Goal: Use online tool/utility: Use online tool/utility

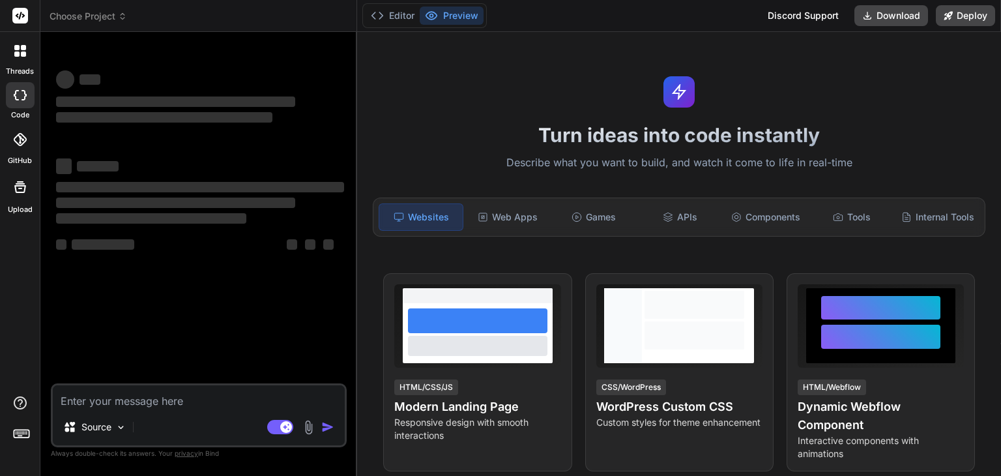
click at [306, 425] on img at bounding box center [308, 427] width 15 height 15
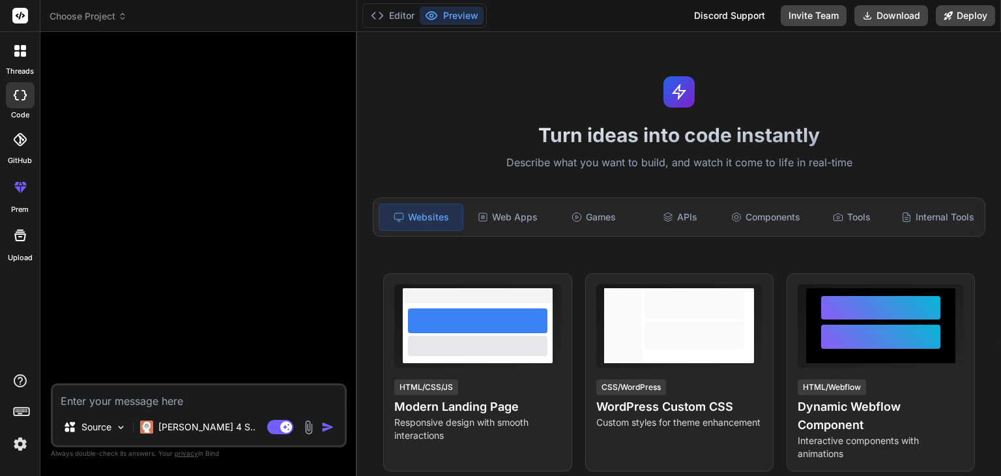
type textarea "x"
click at [24, 439] on img at bounding box center [20, 444] width 22 height 22
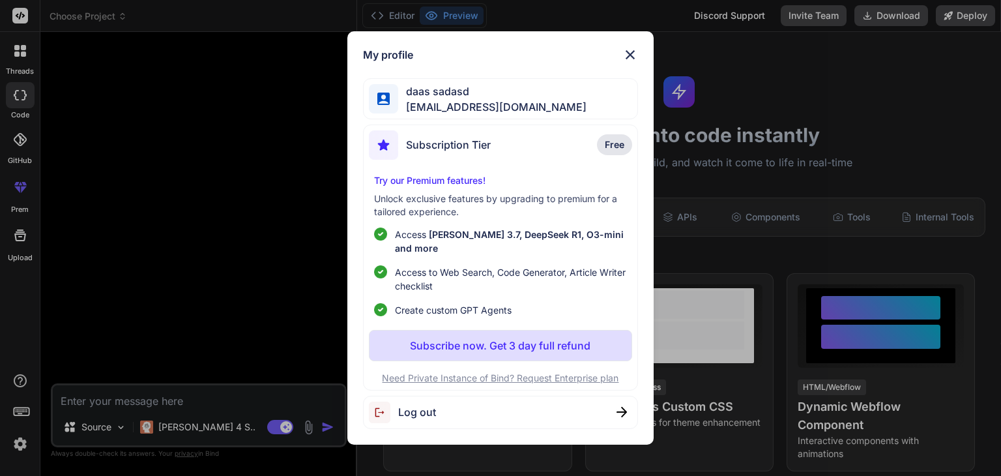
click at [704, 108] on div "My profile daas sadasd [EMAIL_ADDRESS][DOMAIN_NAME] Subscription Tier Free Try …" at bounding box center [500, 238] width 1001 height 476
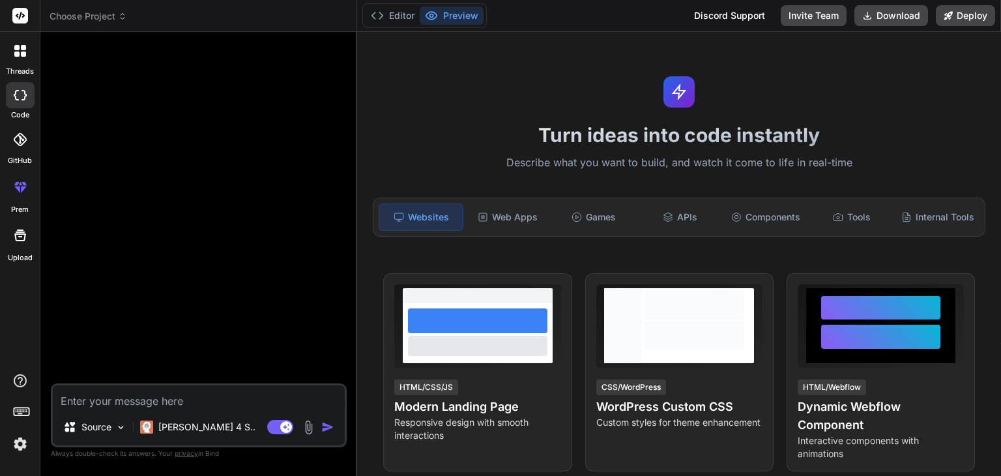
click at [218, 405] on textarea at bounding box center [199, 396] width 292 height 23
paste textarea "Build a comprehensive, modern, and responsive Content Management System (CMS) a…"
type textarea "Build a comprehensive, modern, and responsive Content Management System (CMS) a…"
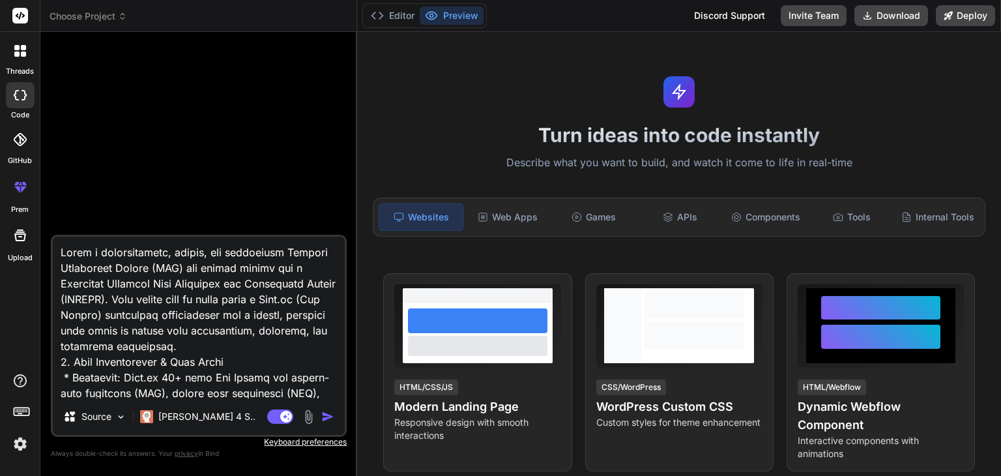
type textarea "x"
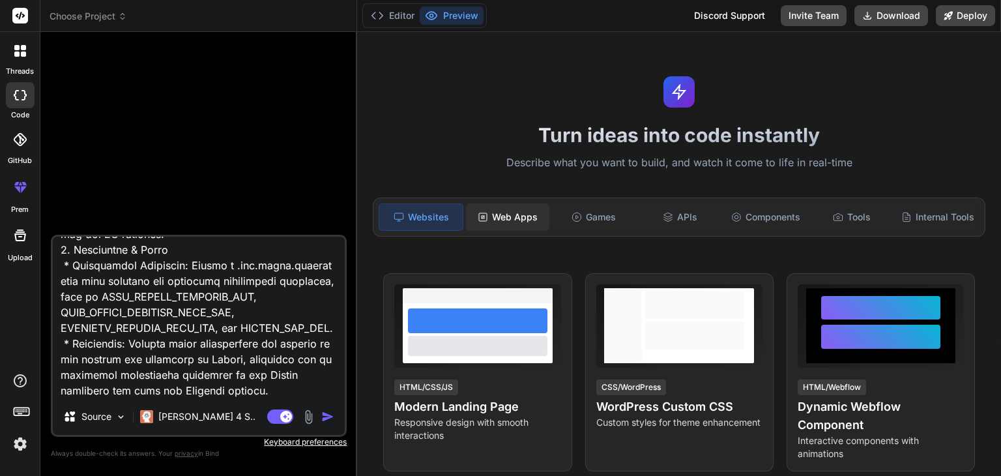
type textarea "Build a comprehensive, modern, and responsive Content Management System (CMS) a…"
click at [511, 216] on div "Web Apps" at bounding box center [507, 216] width 83 height 27
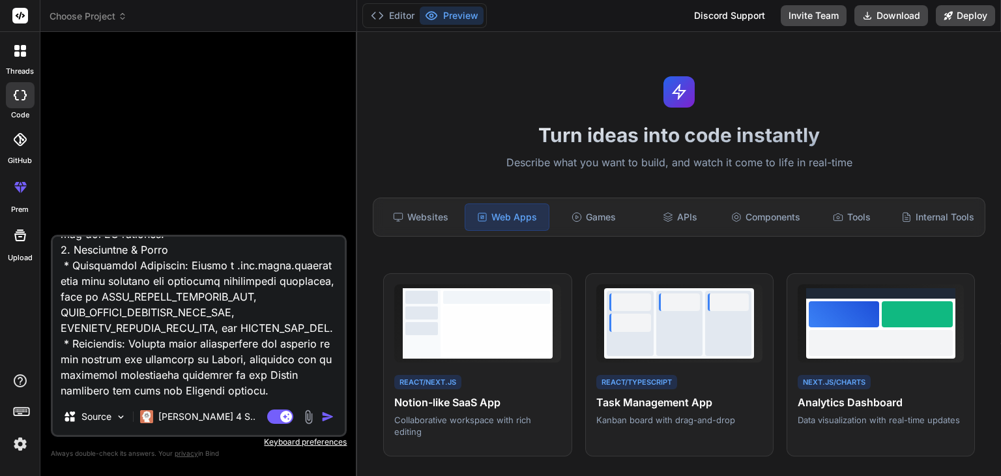
click at [323, 421] on img "button" at bounding box center [327, 416] width 13 height 13
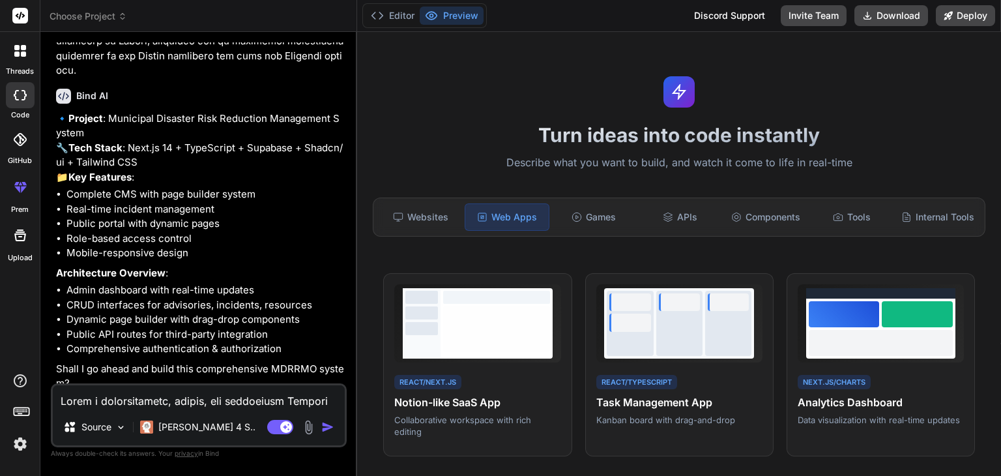
scroll to position [2436, 0]
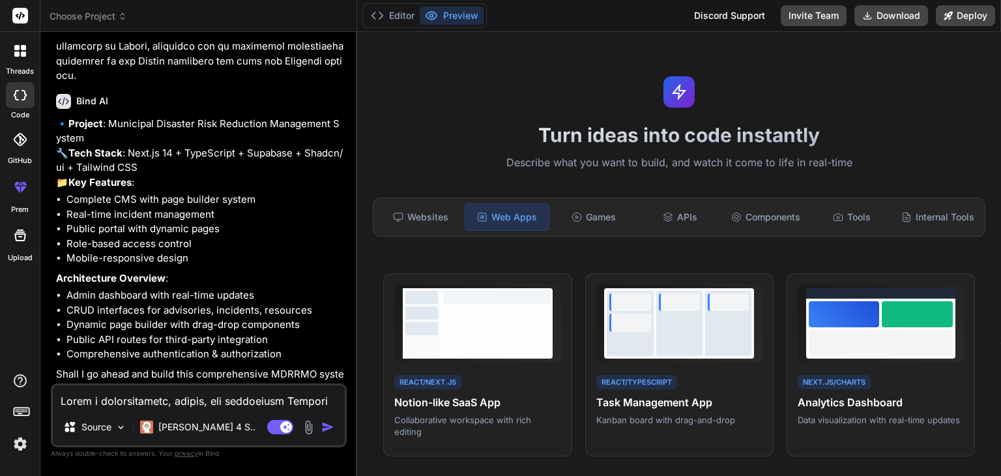
type textarea "x"
click at [171, 405] on textarea at bounding box center [199, 396] width 292 height 23
type textarea "p"
type textarea "x"
type textarea "pr"
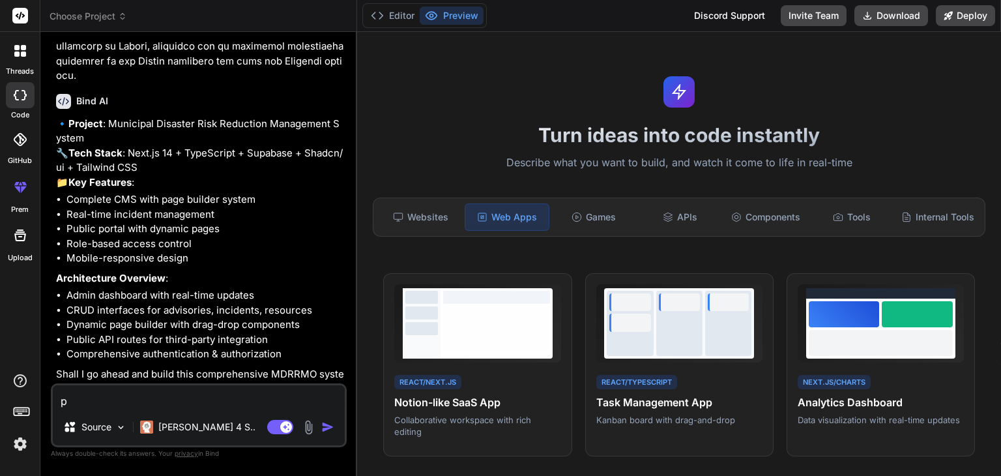
type textarea "x"
type textarea "pro"
type textarea "x"
type textarea "proc"
type textarea "x"
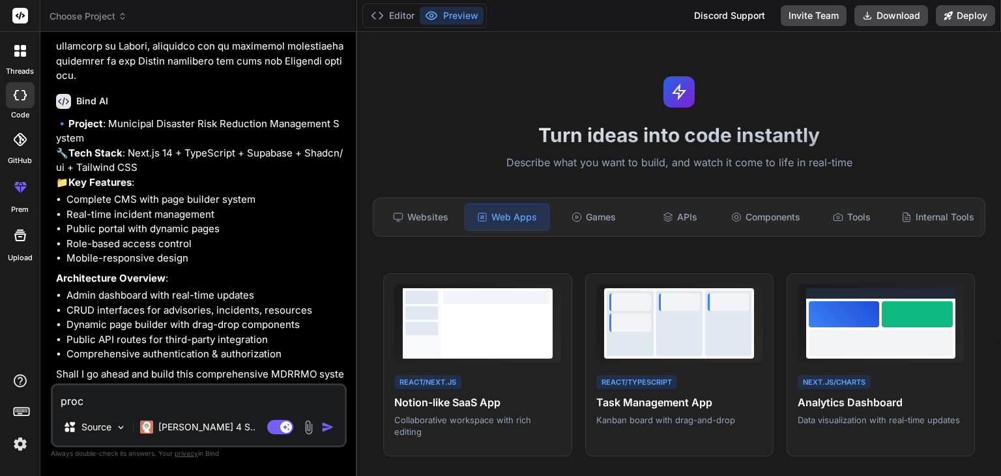
type textarea "proce"
type textarea "x"
type textarea "procee"
type textarea "x"
type textarea "proceed"
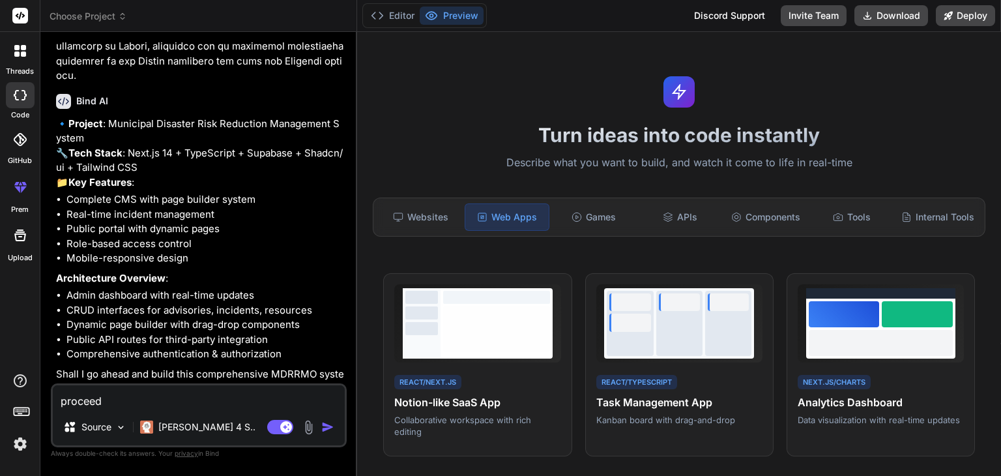
type textarea "x"
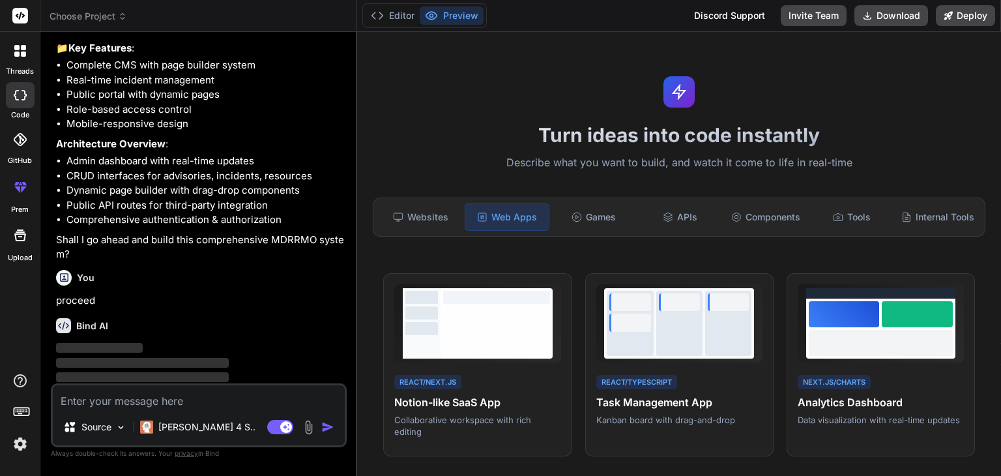
scroll to position [2571, 0]
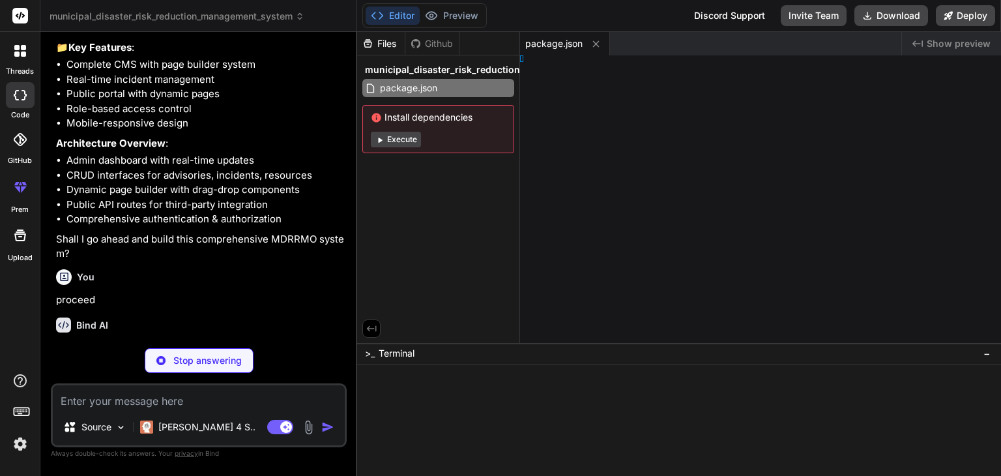
type textarea "x"
type textarea "xtConfig"
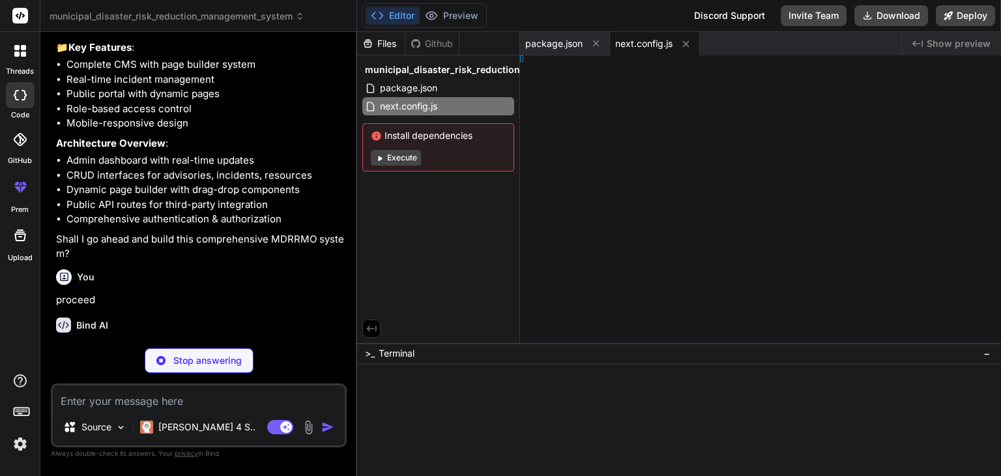
type textarea "x"
type textarea "t config"
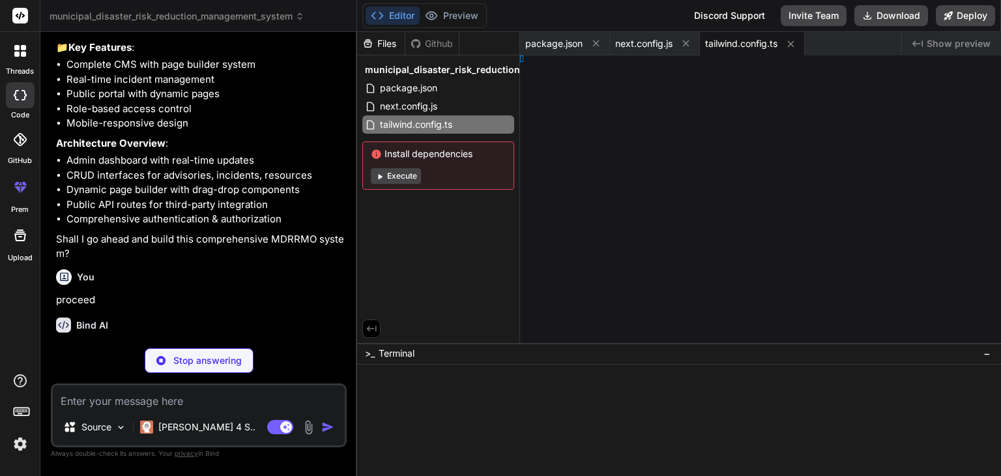
type textarea "x"
type textarea "italic; }"
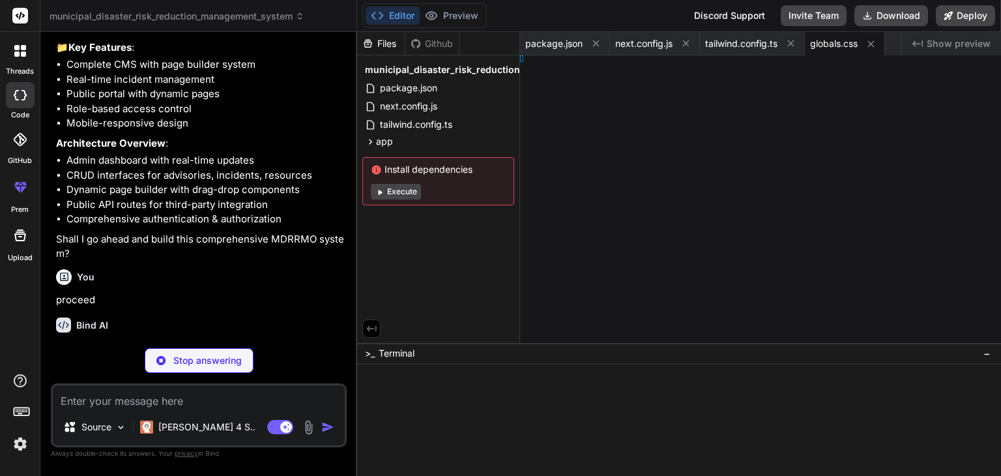
type textarea "x"
type textarea "ml> ) }"
type textarea "x"
type textarea "} } }"
type textarea "x"
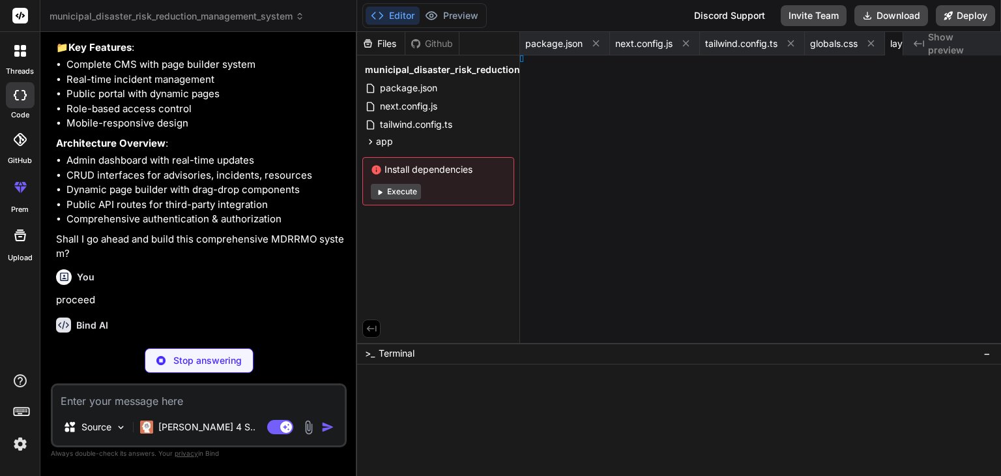
type textarea "})"
type textarea "x"
type textarea "g, '') }"
type textarea "x"
type textarea "ts }"
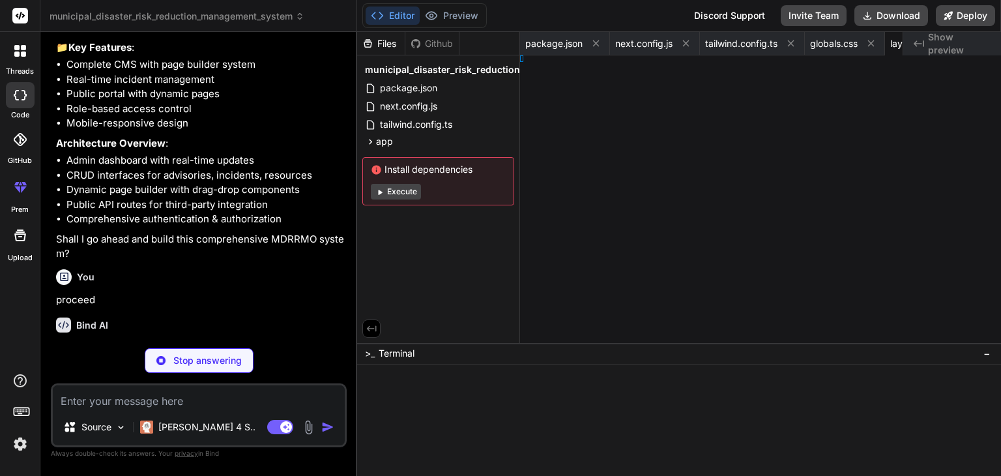
type textarea "x"
type textarea "tent }"
type textarea "x"
type textarea "t }"
type textarea "x"
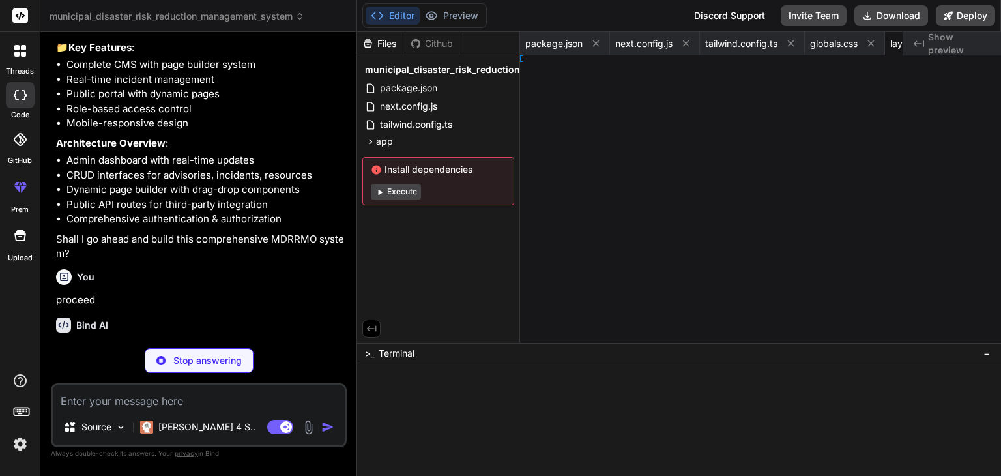
type textarea "x"
type textarea "iants }"
type textarea "x"
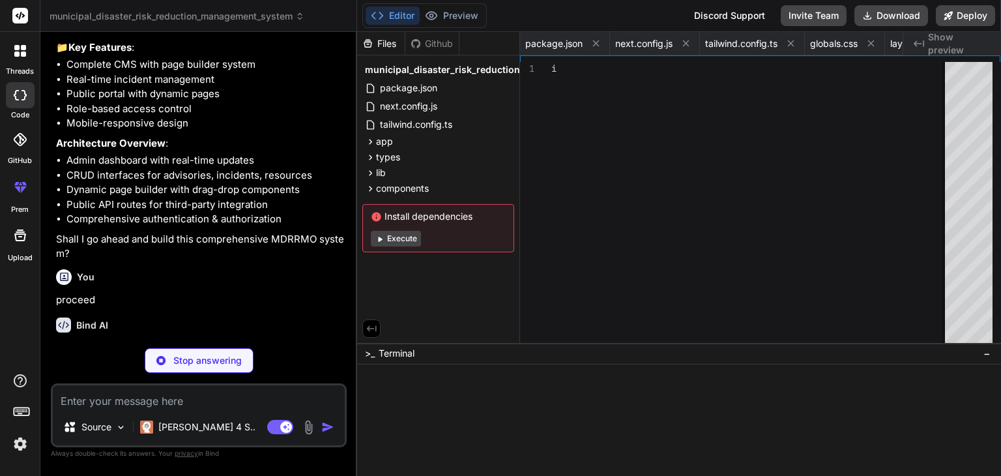
type textarea "return ( <div className={cn(badgeVariants({ variant }), className)} {...props} …"
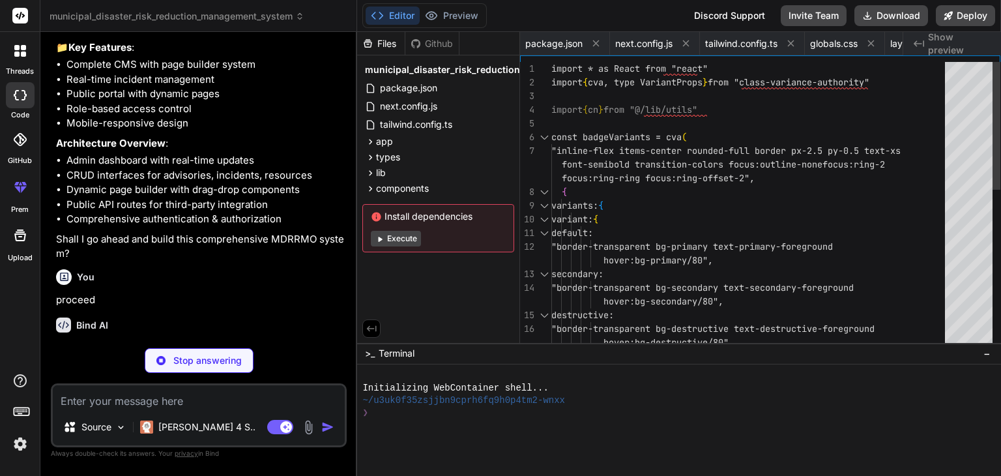
scroll to position [0, 702]
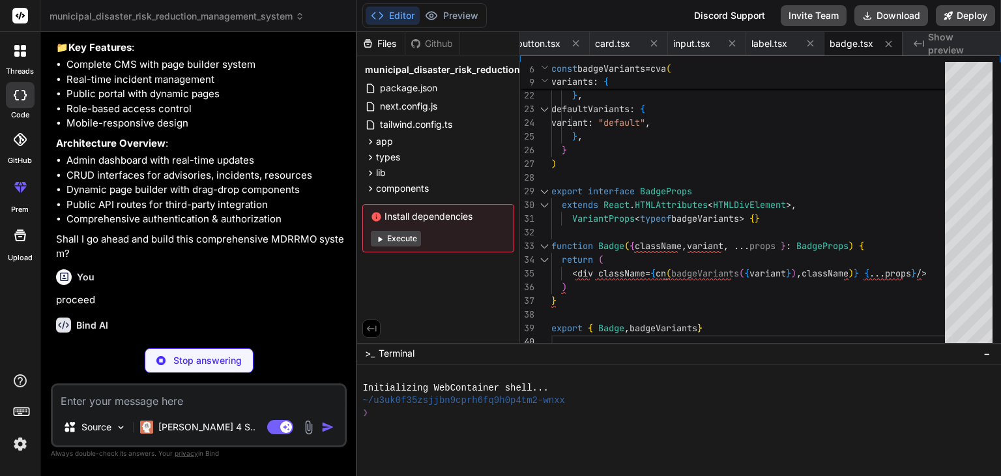
click at [395, 235] on button "Execute" at bounding box center [396, 239] width 50 height 16
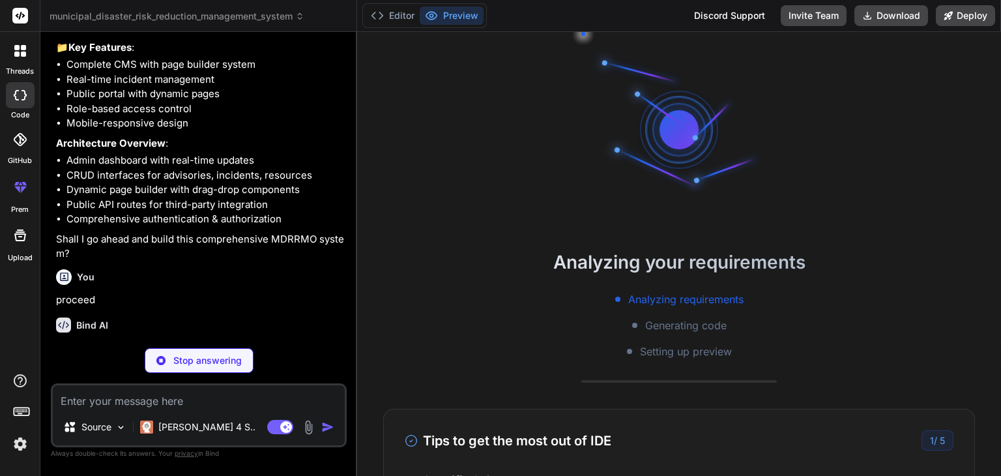
scroll to position [12, 0]
click at [396, 14] on button "Editor" at bounding box center [392, 16] width 54 height 18
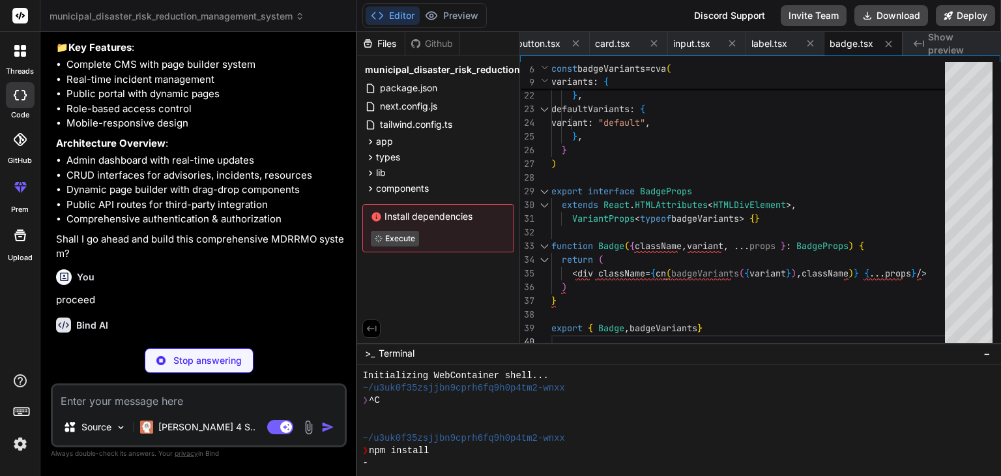
click at [380, 45] on div "Files" at bounding box center [381, 43] width 48 height 13
click at [369, 141] on icon at bounding box center [370, 141] width 11 height 11
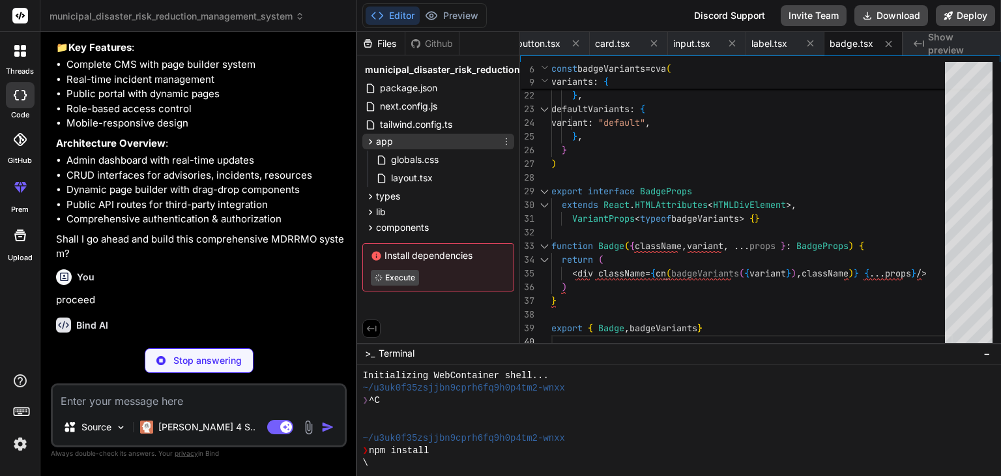
click at [369, 141] on icon at bounding box center [370, 141] width 11 height 11
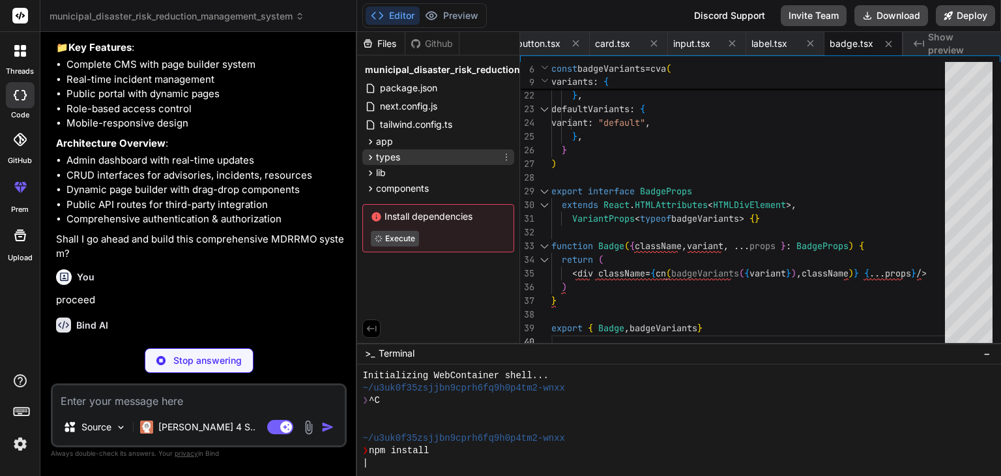
click at [369, 157] on icon at bounding box center [370, 157] width 11 height 11
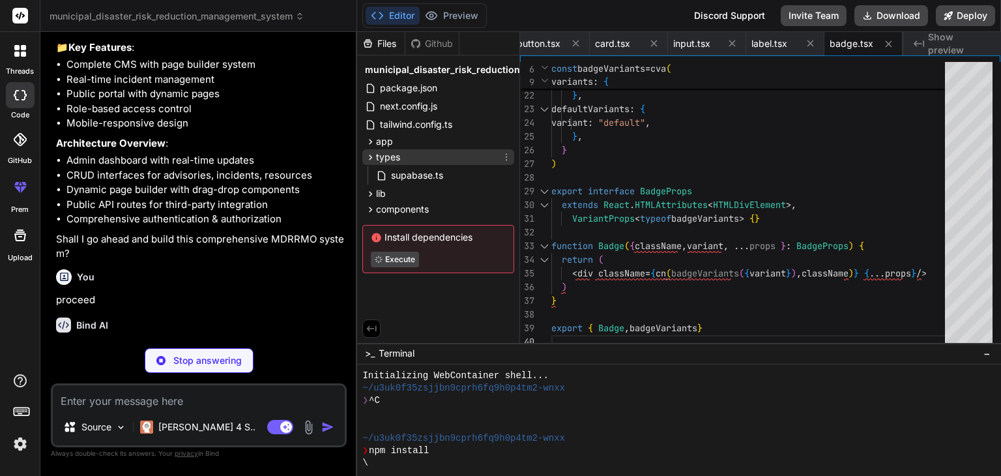
click at [369, 157] on icon at bounding box center [370, 157] width 11 height 11
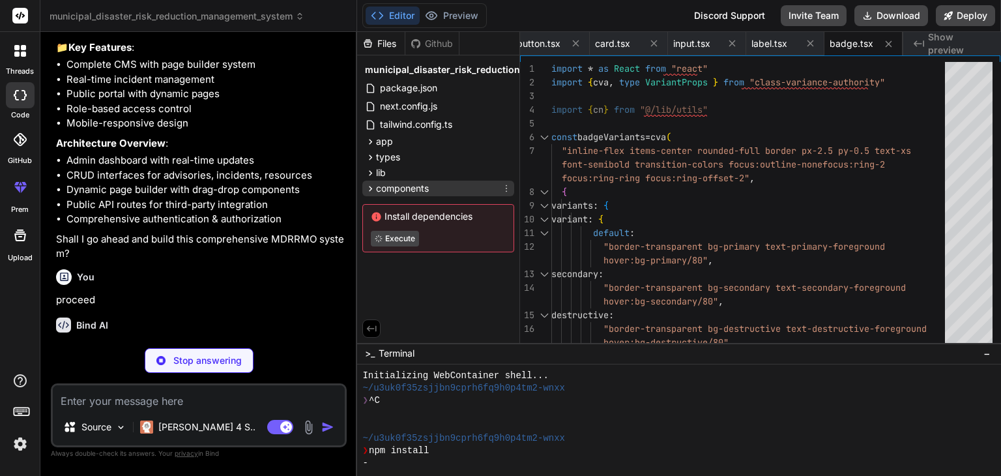
click at [367, 185] on icon at bounding box center [370, 188] width 11 height 11
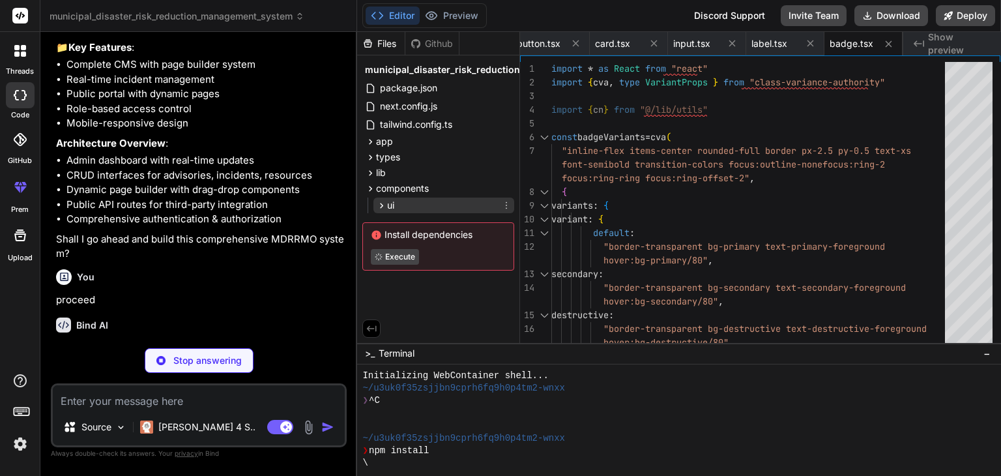
click at [380, 204] on icon at bounding box center [381, 205] width 11 height 11
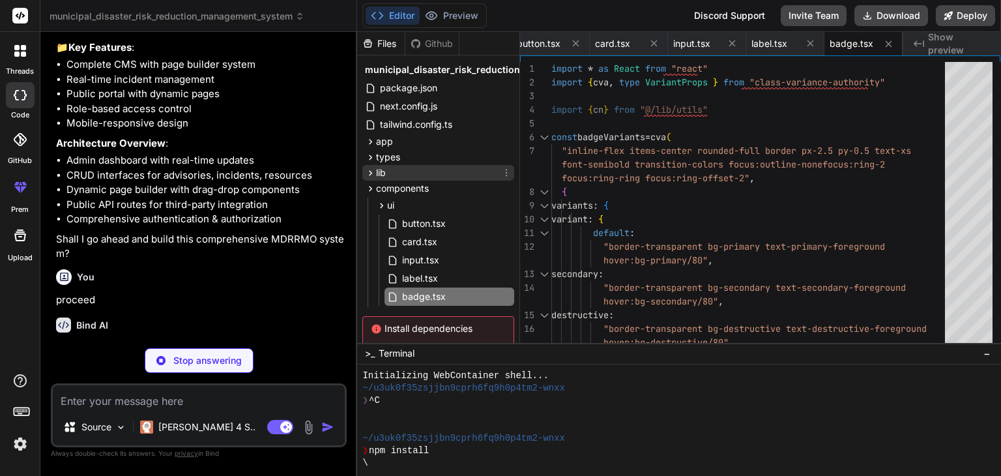
click at [369, 169] on icon at bounding box center [370, 172] width 11 height 11
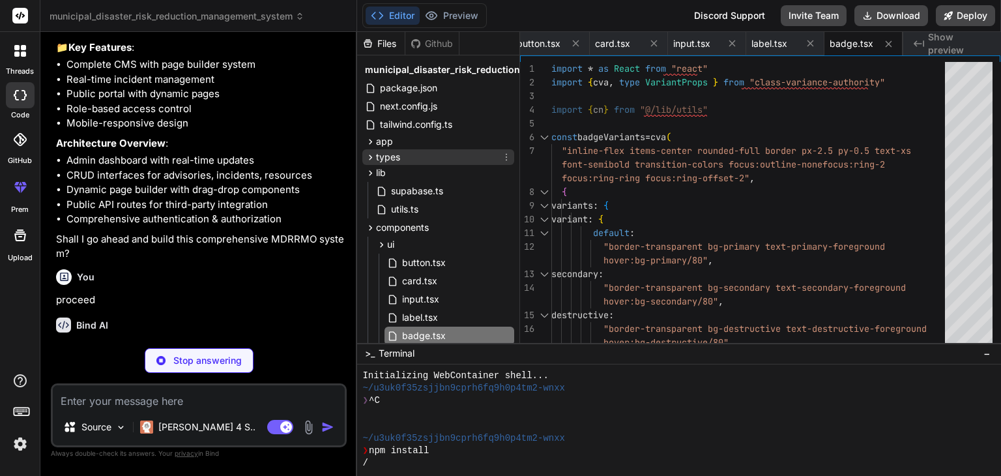
click at [369, 155] on icon at bounding box center [370, 157] width 11 height 11
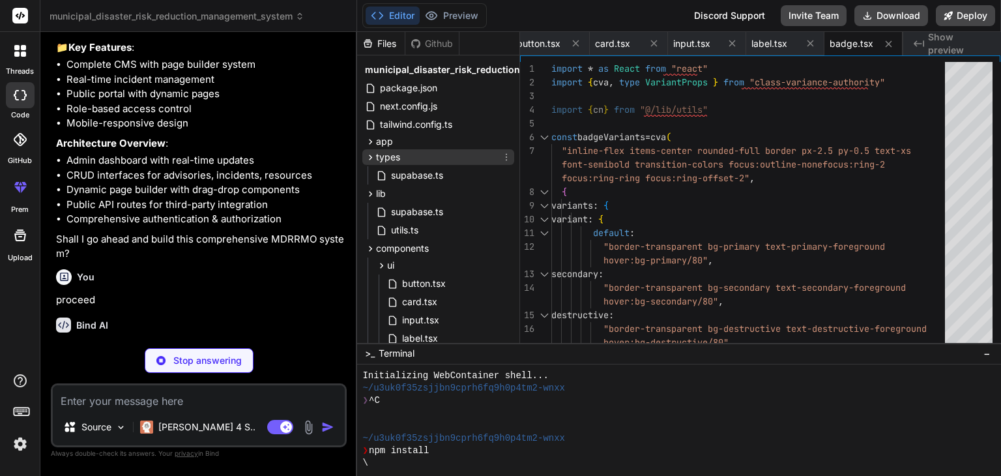
type textarea "x"
type textarea "ref={ref} {...props} /> ) } ) Textarea.displayName = "Textarea" export { Textar…"
type textarea "x"
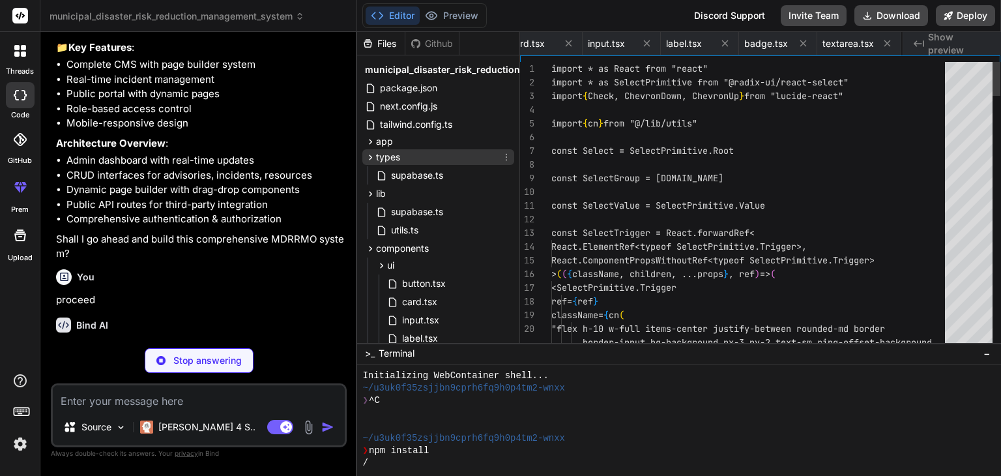
type textarea "className )} {...props} /> )) AvatarFallback.displayName = AvatarPrimitive.Fall…"
type textarea "</ToastProvider> ) }"
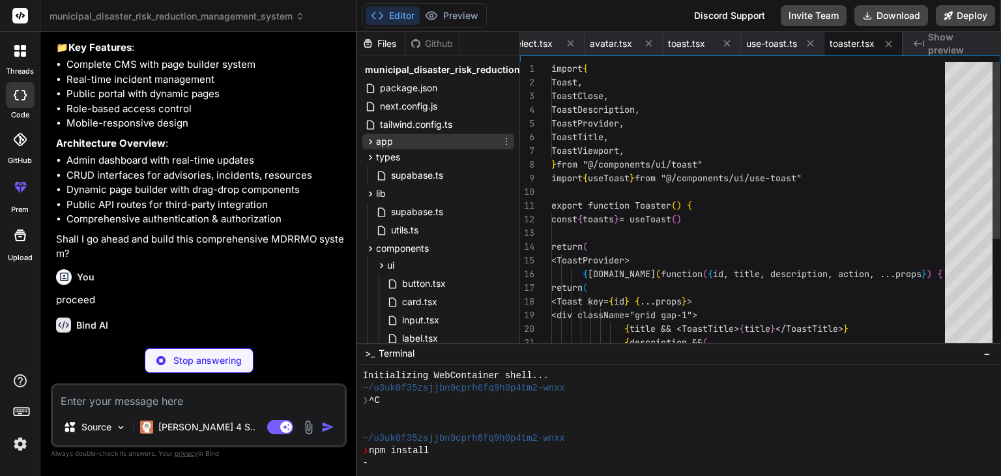
type textarea "x"
type textarea "</AvatarFallback> </Avatar> ) }"
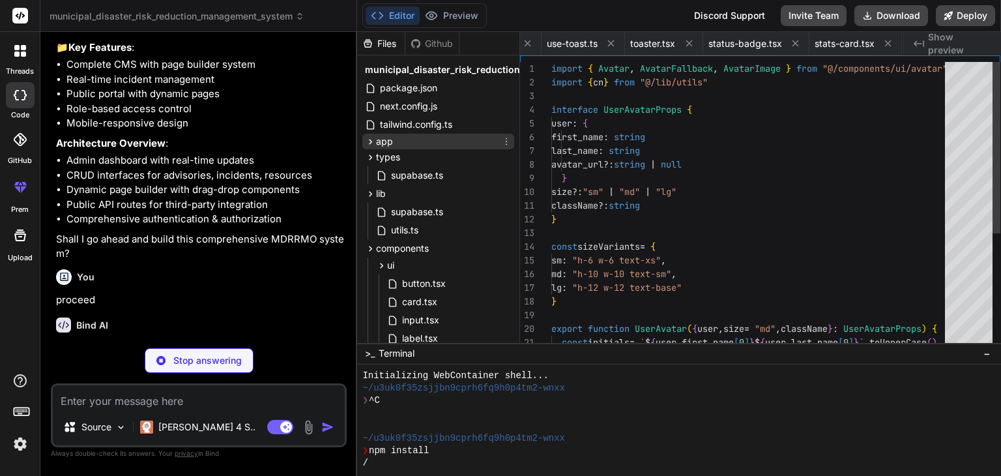
scroll to position [0, 1475]
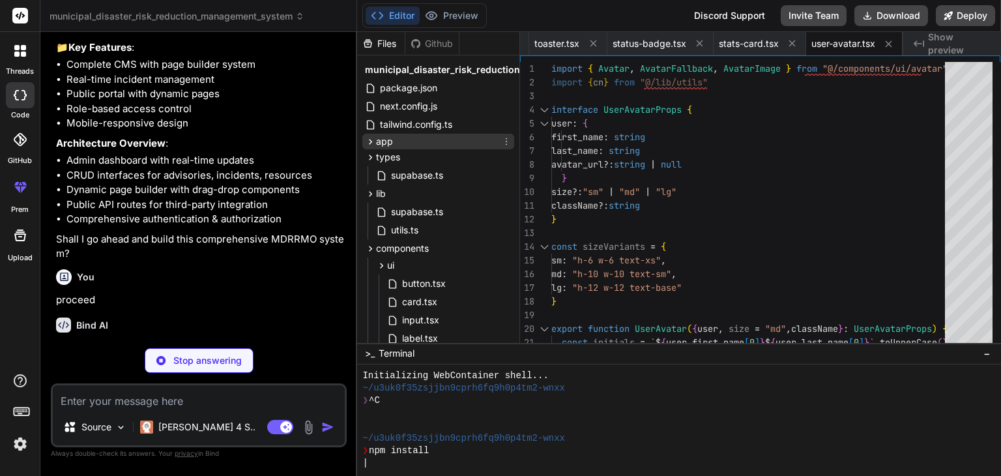
click at [371, 139] on icon at bounding box center [370, 141] width 11 height 11
type textarea "x"
type textarea "</div> ) }"
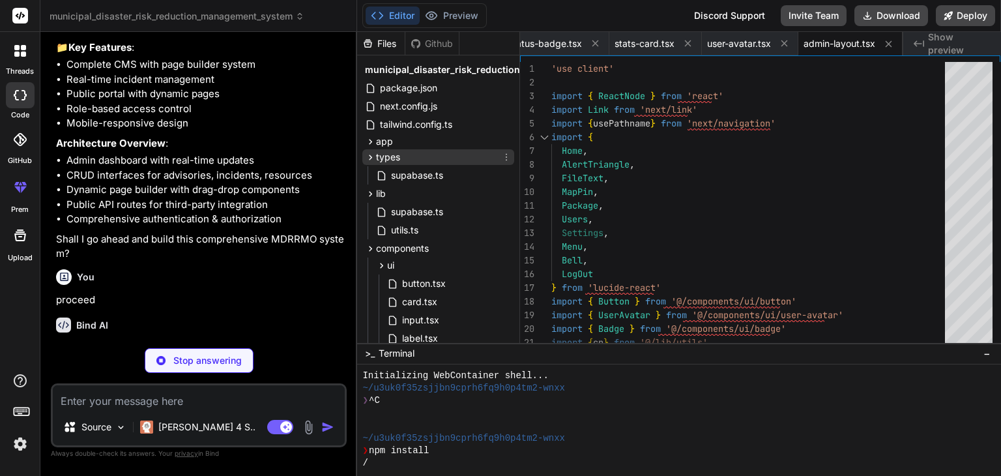
click at [367, 154] on icon at bounding box center [370, 157] width 11 height 11
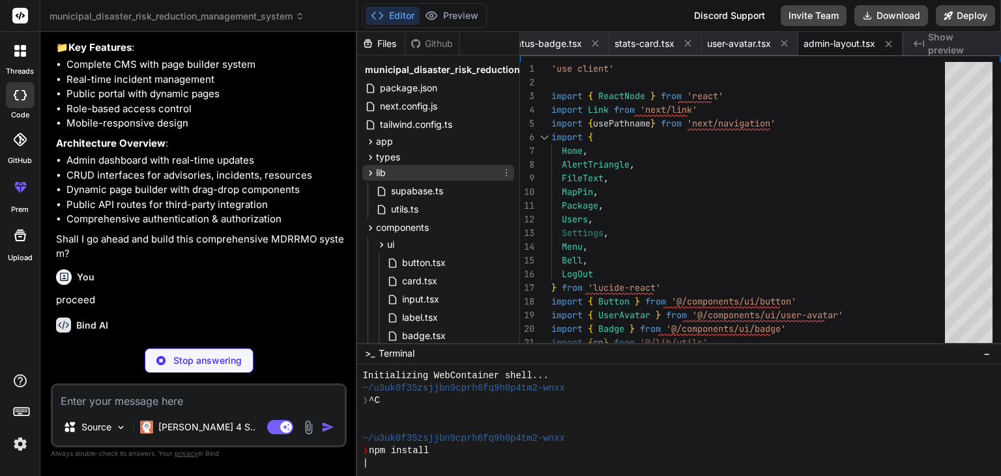
click at [371, 170] on icon at bounding box center [370, 172] width 11 height 11
click at [367, 186] on icon at bounding box center [370, 188] width 11 height 11
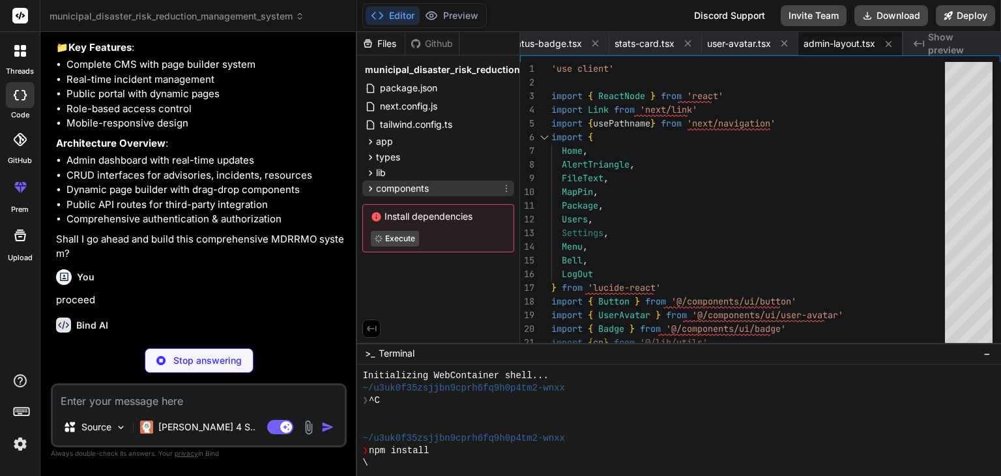
click at [368, 188] on icon at bounding box center [370, 188] width 11 height 11
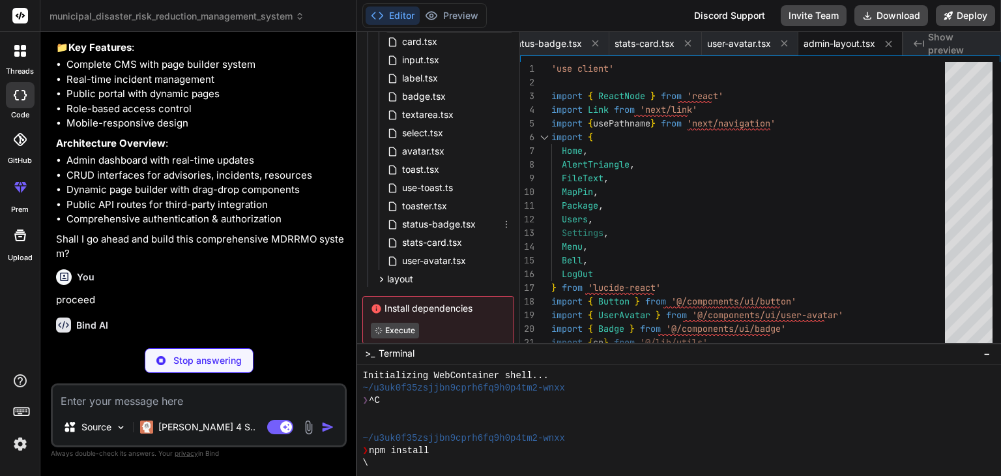
scroll to position [232, 0]
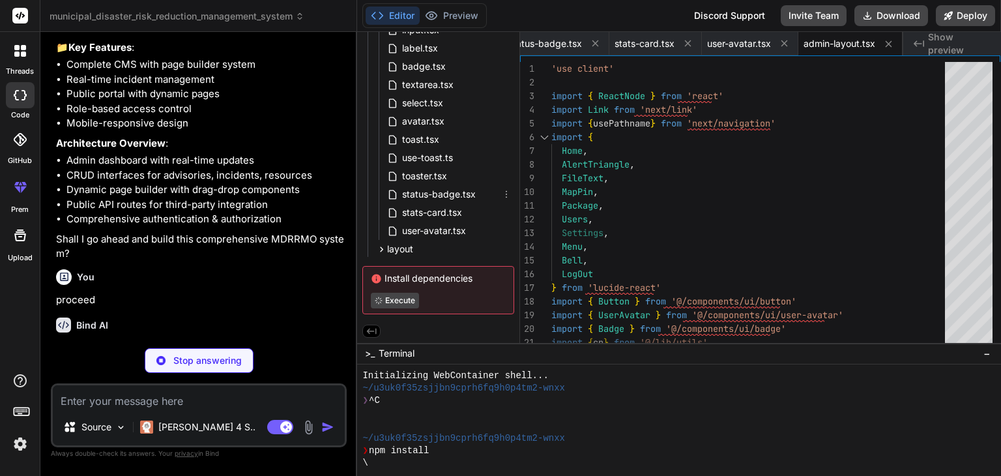
type textarea "x"
type textarea "}"
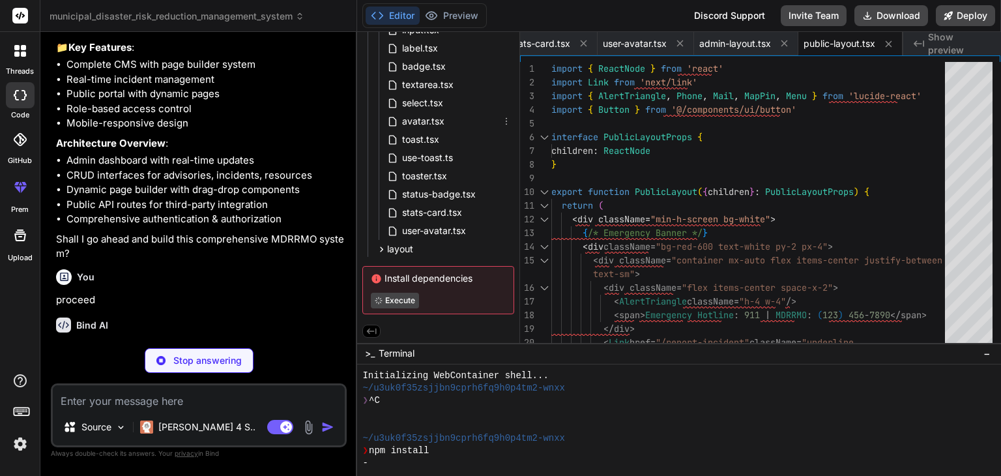
scroll to position [0, 0]
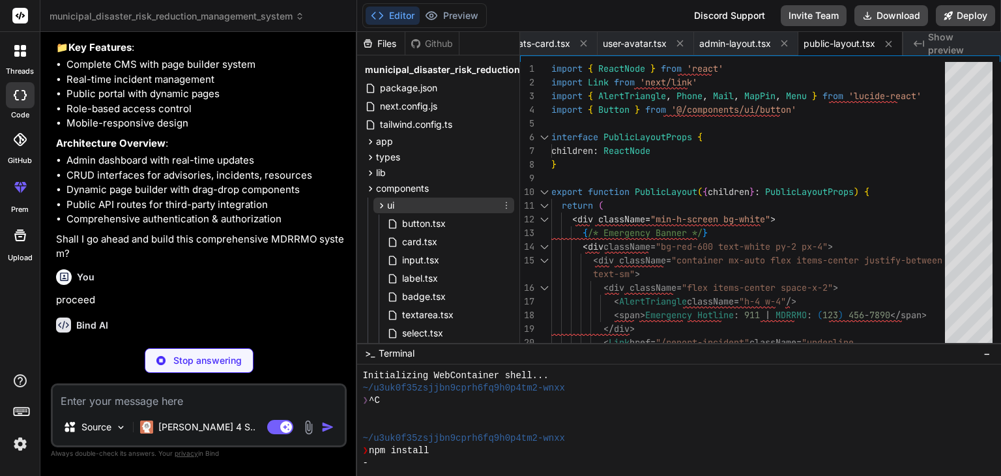
click at [382, 203] on icon at bounding box center [381, 205] width 11 height 11
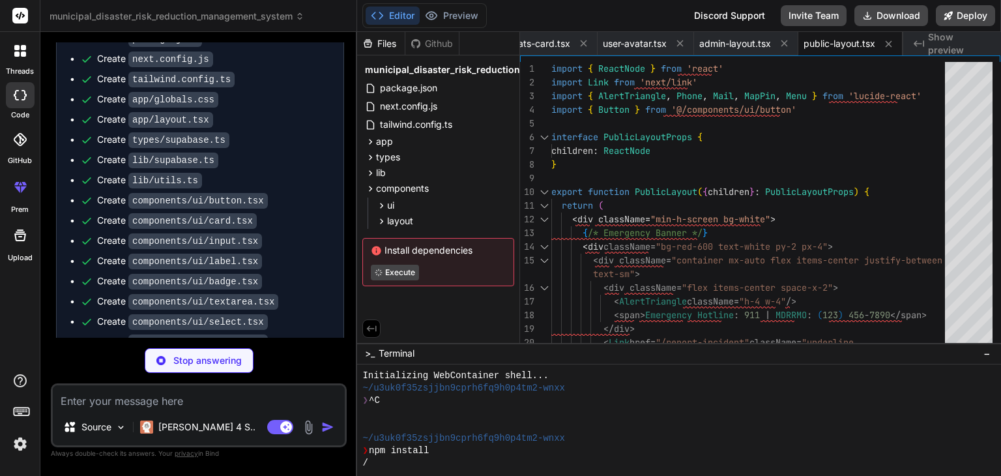
scroll to position [3136, 0]
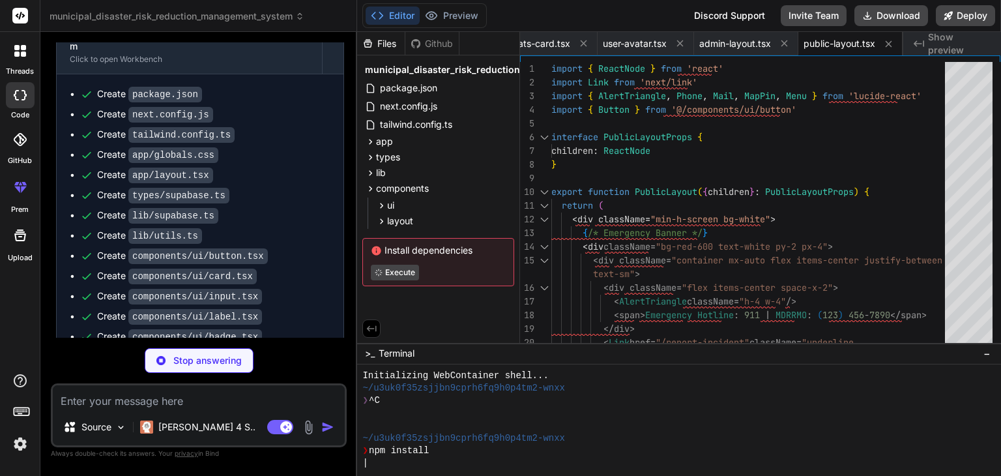
type textarea "x"
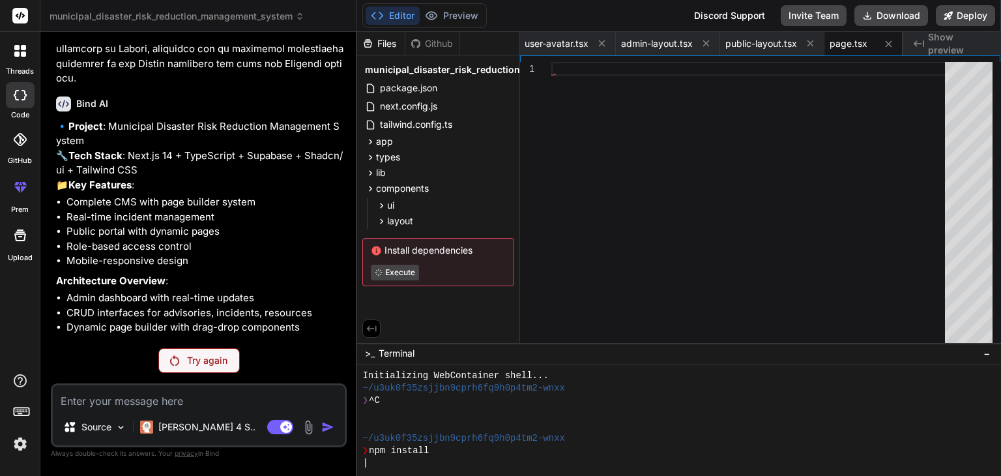
scroll to position [2524, 0]
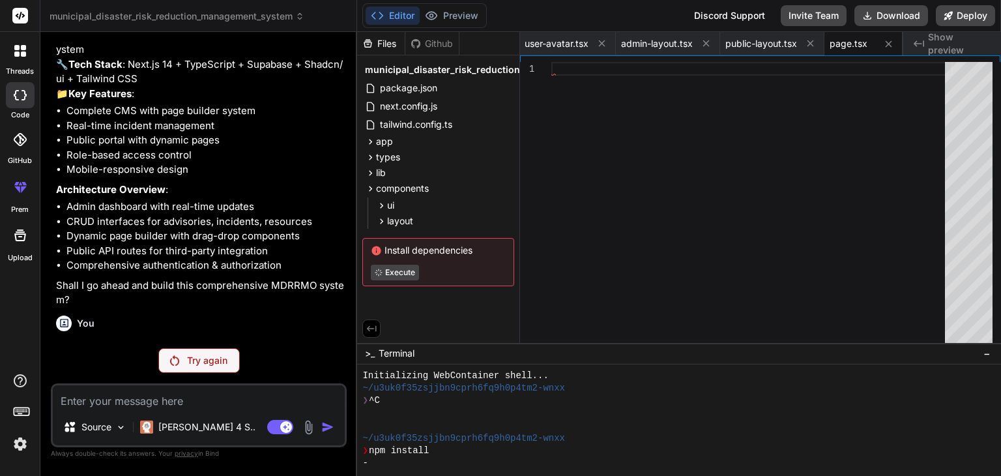
click at [208, 355] on p "Try again" at bounding box center [207, 360] width 40 height 13
click at [202, 362] on p "Try again" at bounding box center [207, 360] width 40 height 13
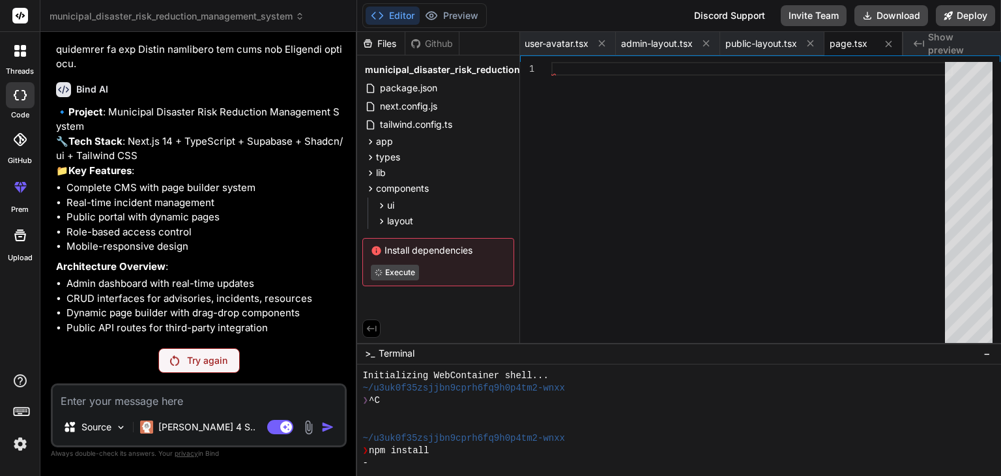
scroll to position [2433, 0]
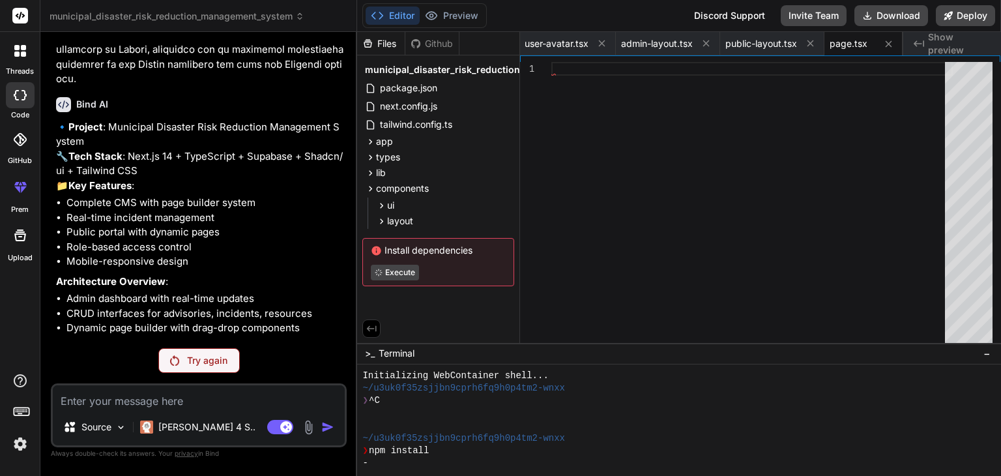
click at [186, 367] on div "Try again" at bounding box center [198, 360] width 81 height 25
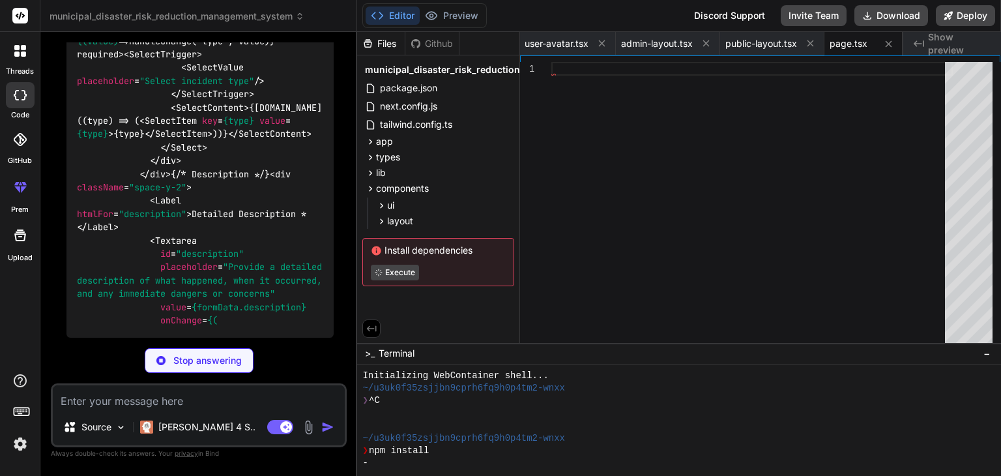
scroll to position [5064, 0]
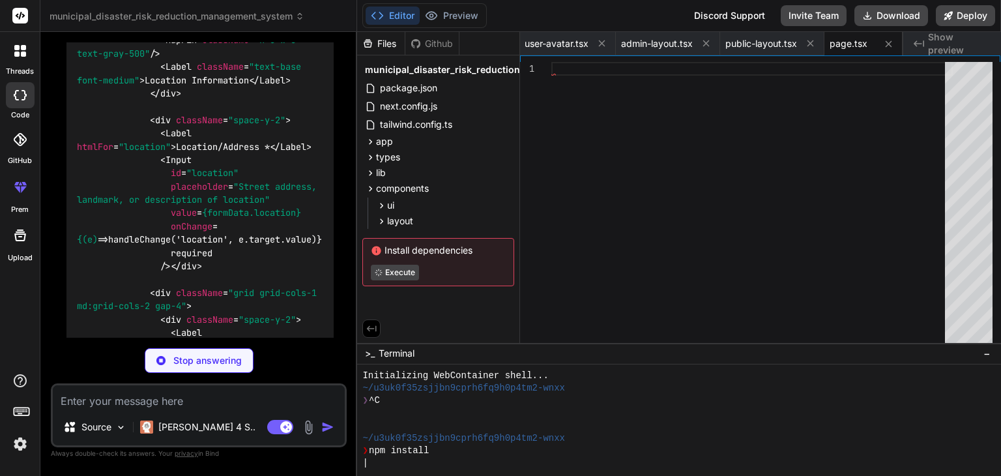
type textarea "x"
